Goal: Find specific page/section: Find specific page/section

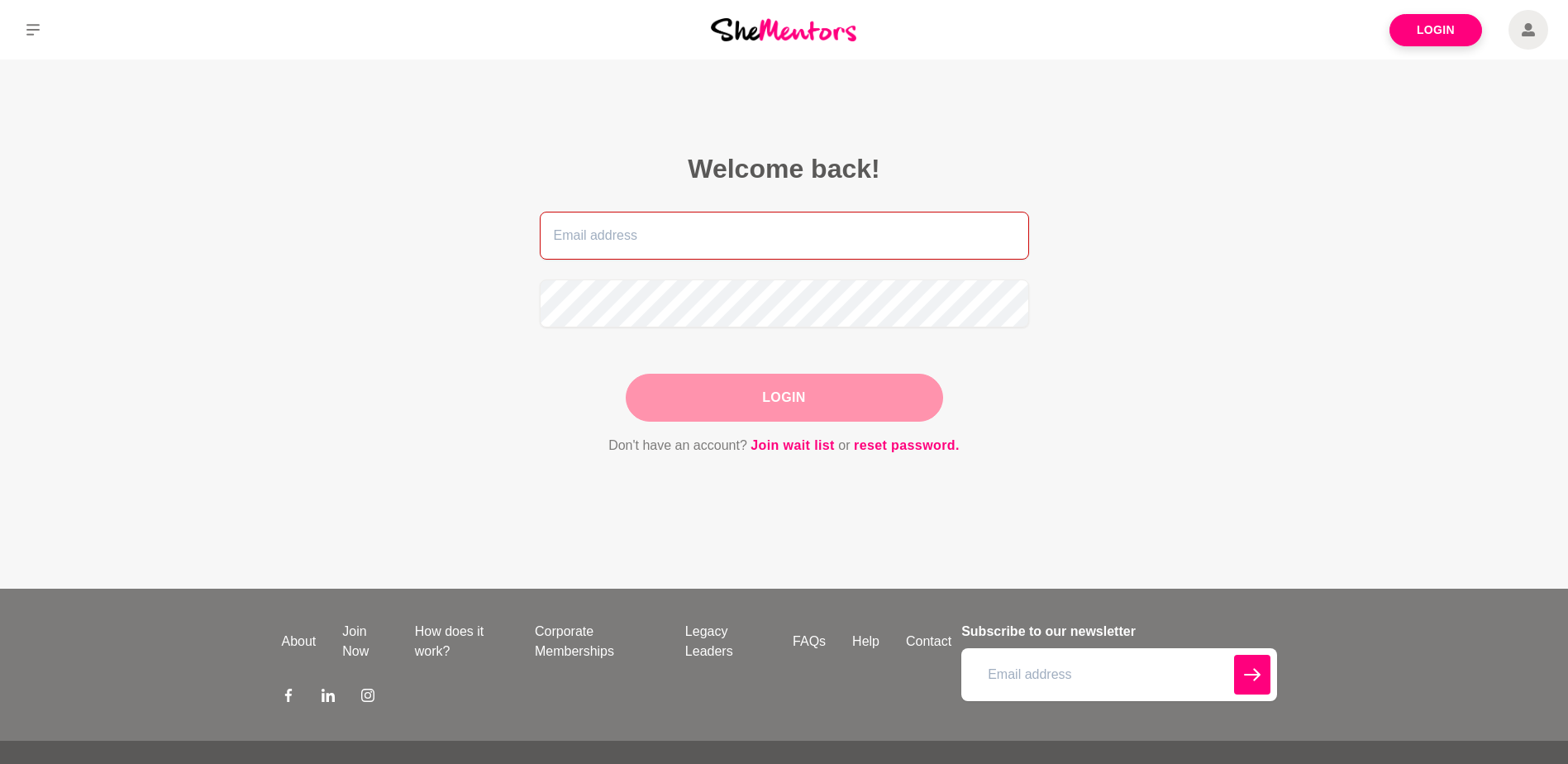
type input "[PERSON_NAME][EMAIL_ADDRESS][PERSON_NAME][DOMAIN_NAME]"
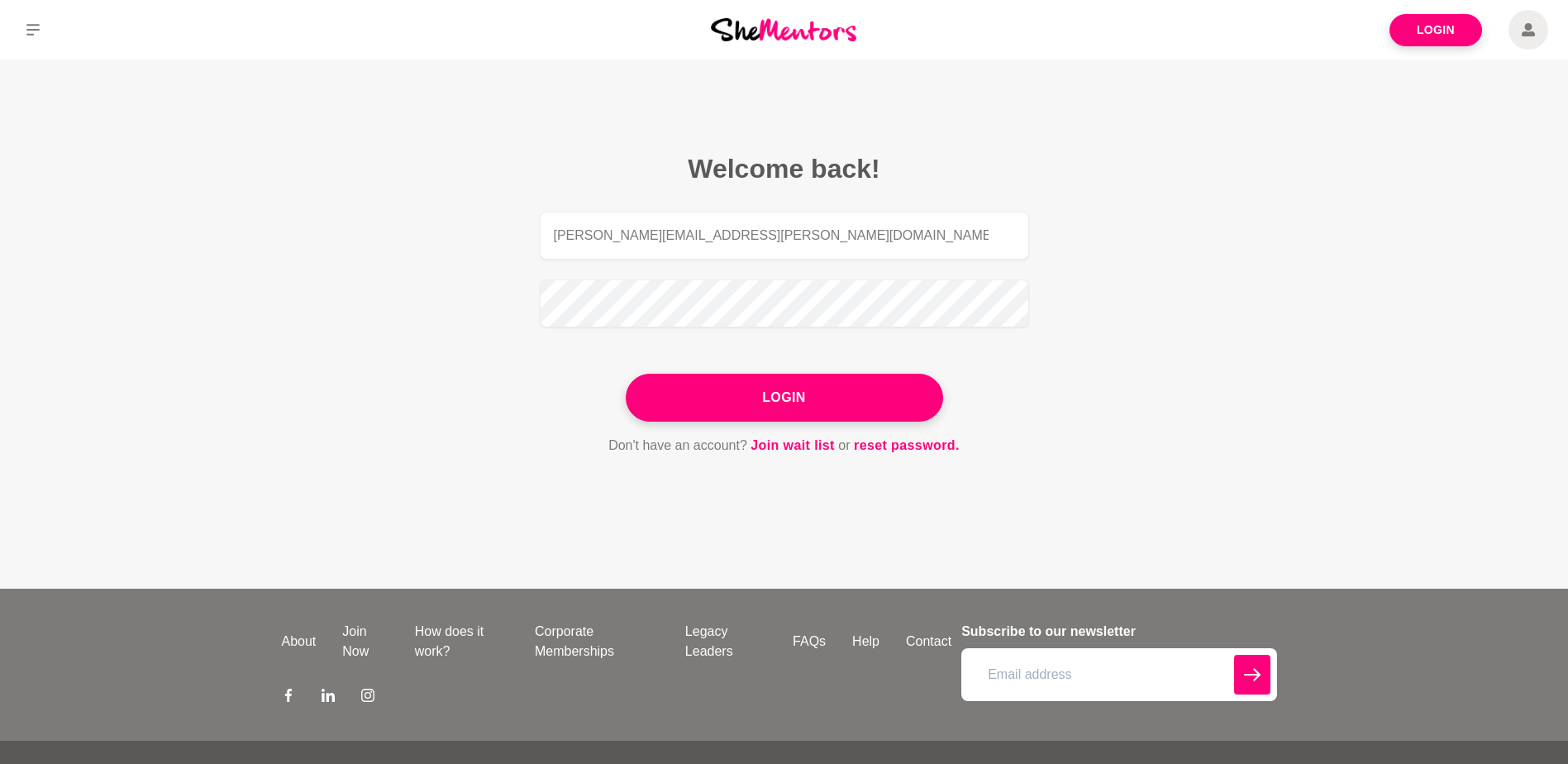
click at [789, 400] on div "Login" at bounding box center [785, 397] width 317 height 48
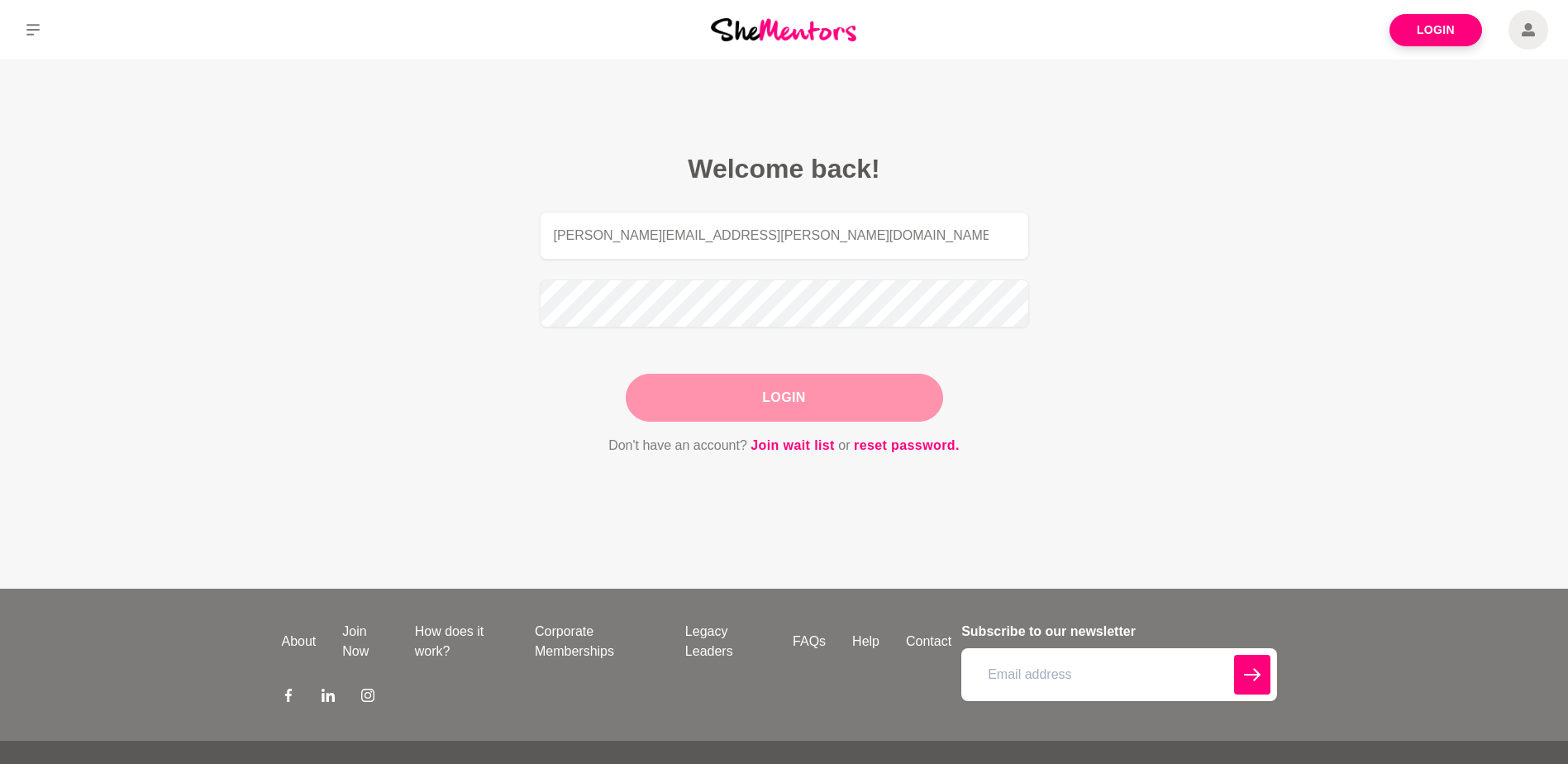
click at [751, 406] on button "Login" at bounding box center [785, 397] width 317 height 48
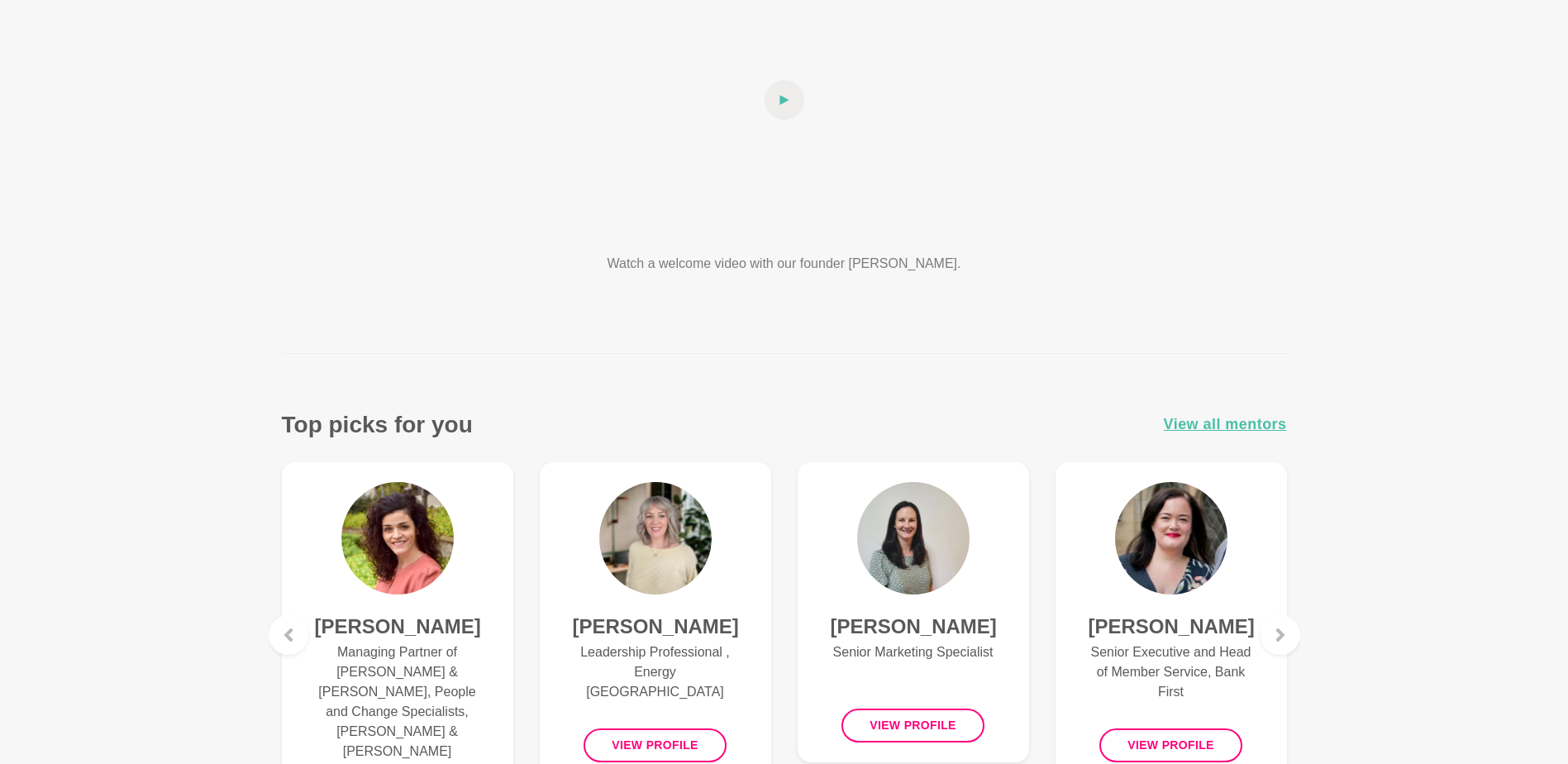
scroll to position [414, 0]
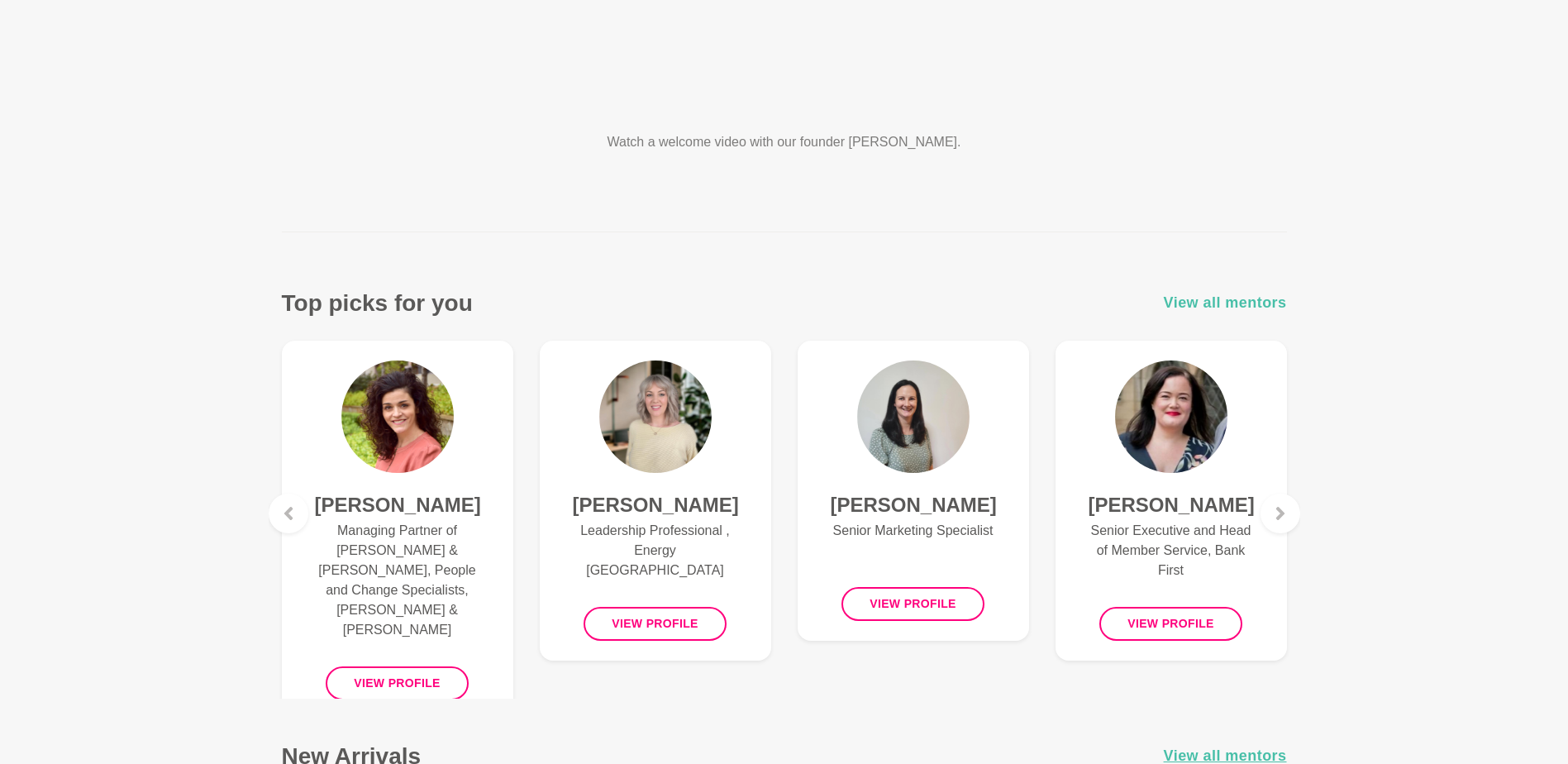
click at [1217, 304] on span "View all mentors" at bounding box center [1226, 303] width 123 height 24
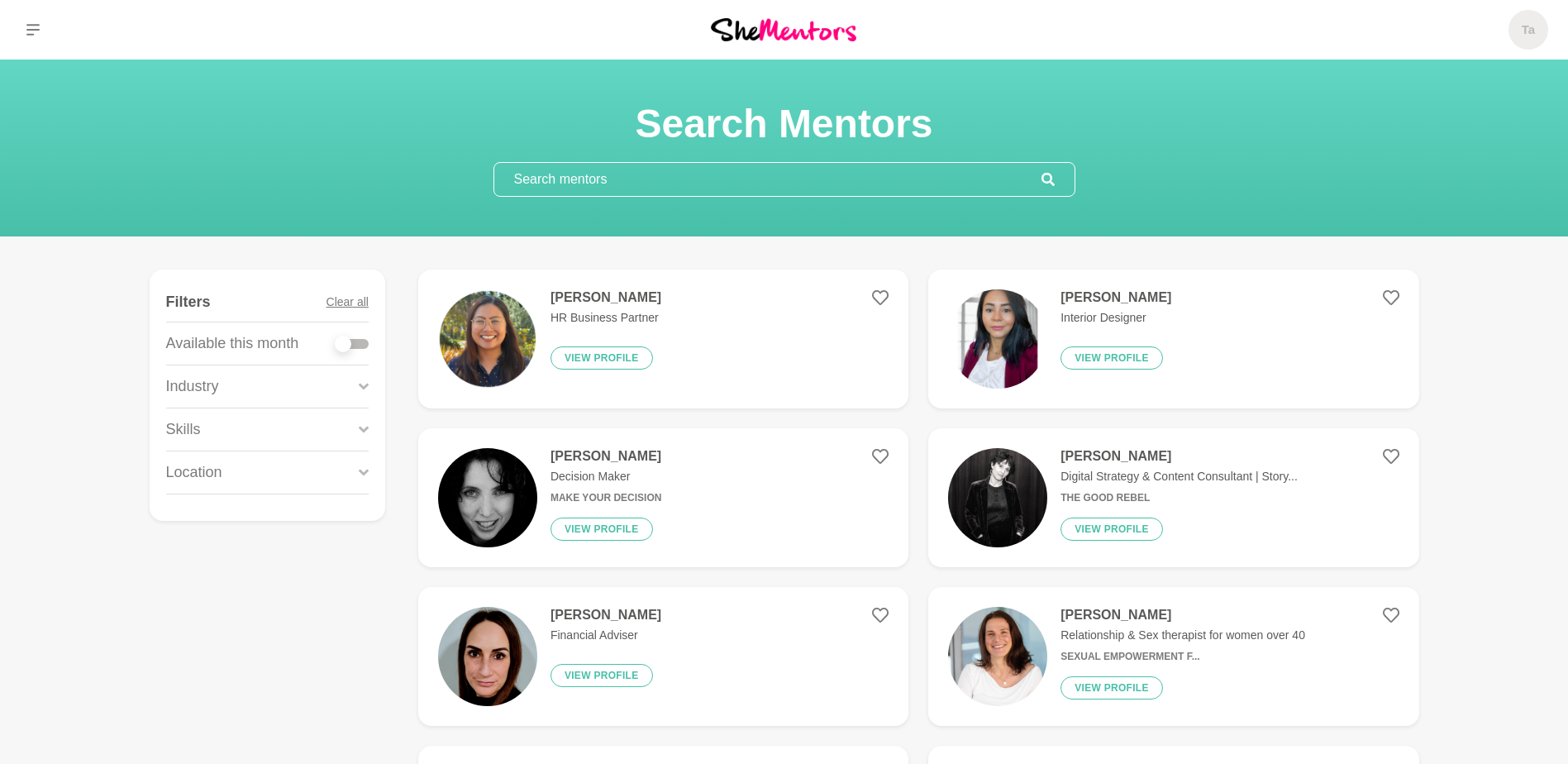
click at [589, 179] on input "text" at bounding box center [768, 179] width 547 height 33
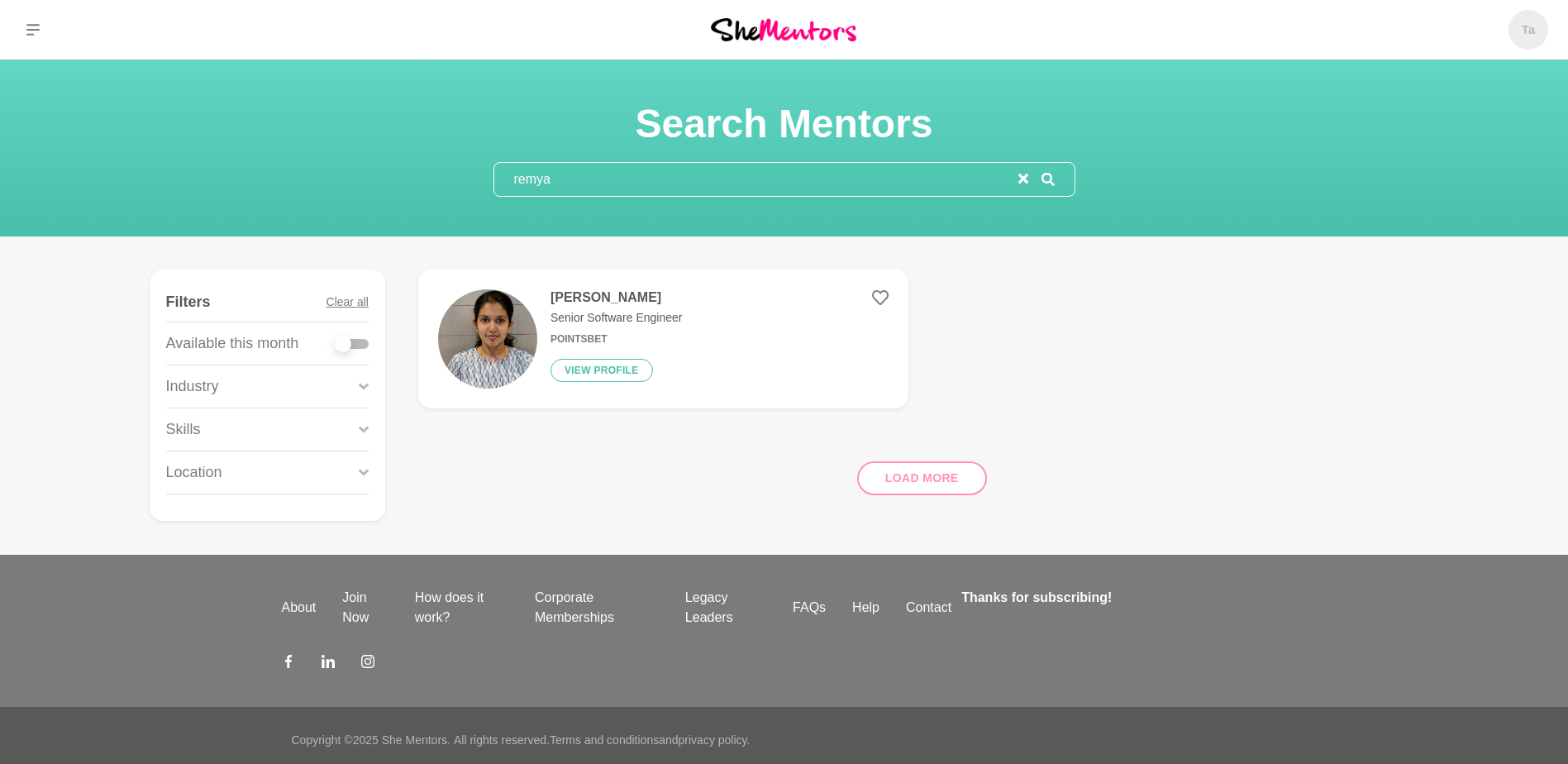
type input "remya"
